Goal: Navigation & Orientation: Find specific page/section

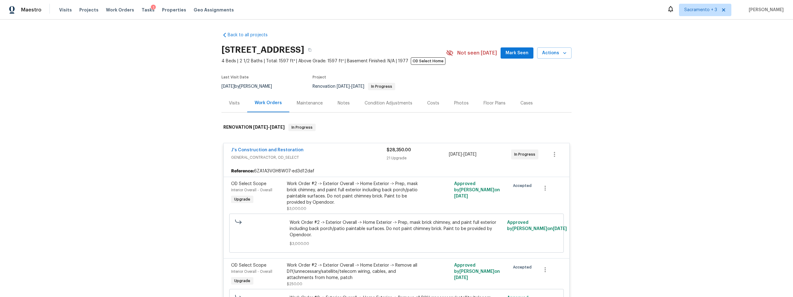
scroll to position [7072, 0]
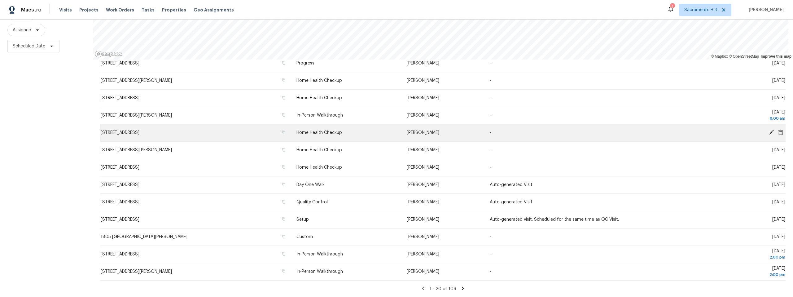
scroll to position [76, 0]
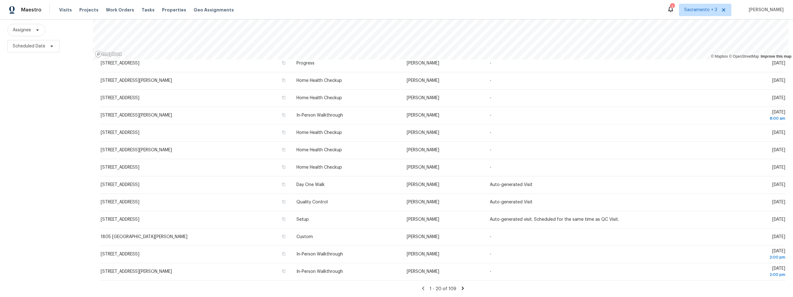
click at [462, 286] on icon at bounding box center [463, 287] width 2 height 3
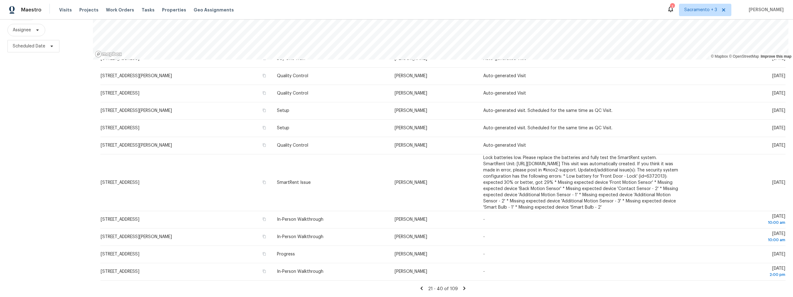
click at [461, 285] on icon at bounding box center [464, 288] width 6 height 6
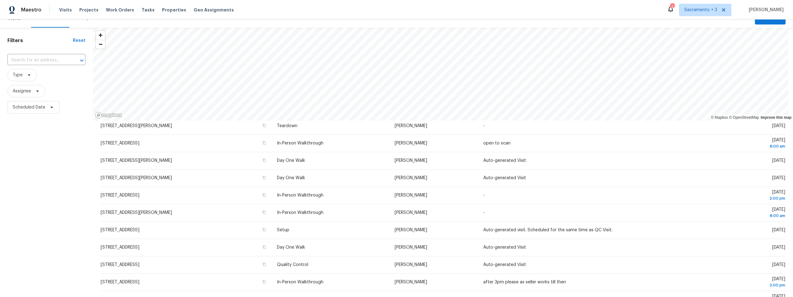
scroll to position [52, 0]
